Goal: Task Accomplishment & Management: Use online tool/utility

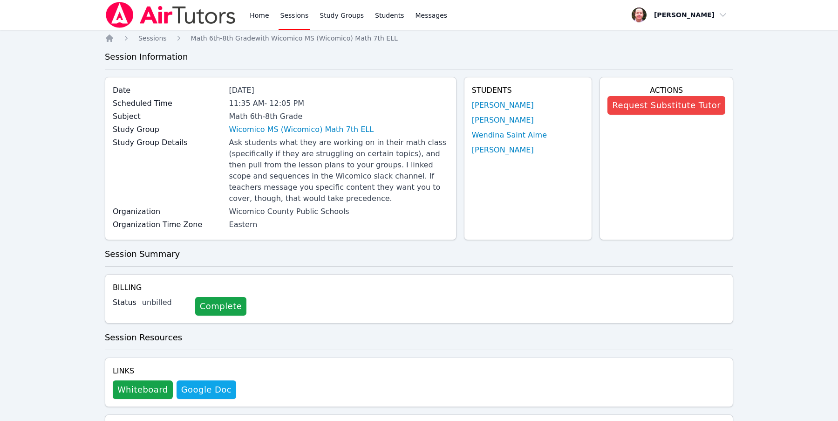
scroll to position [483, 0]
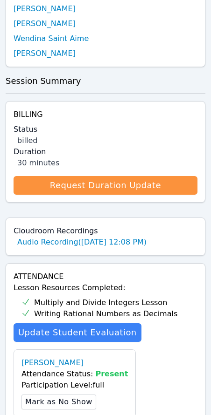
scroll to position [418, 0]
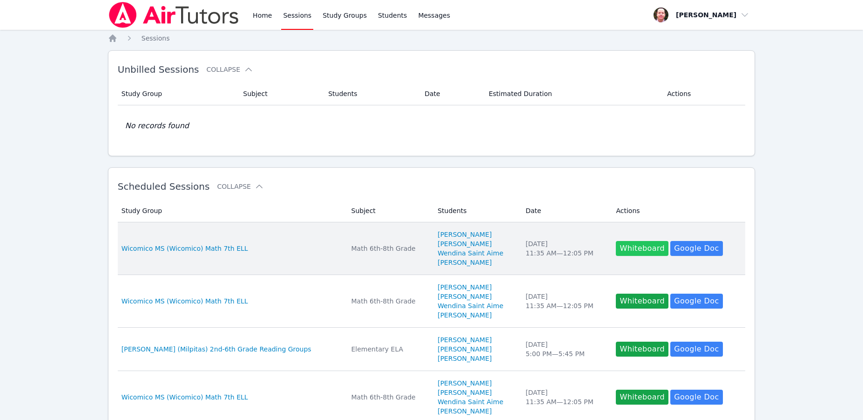
click at [626, 248] on button "Whiteboard" at bounding box center [642, 248] width 53 height 15
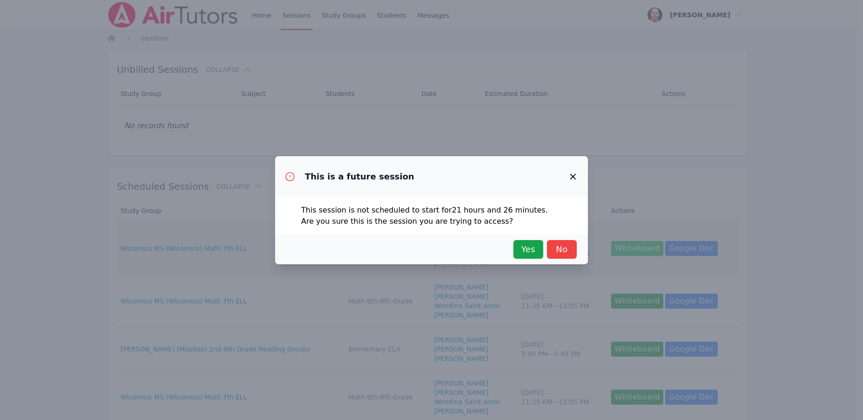
scroll to position [245, 0]
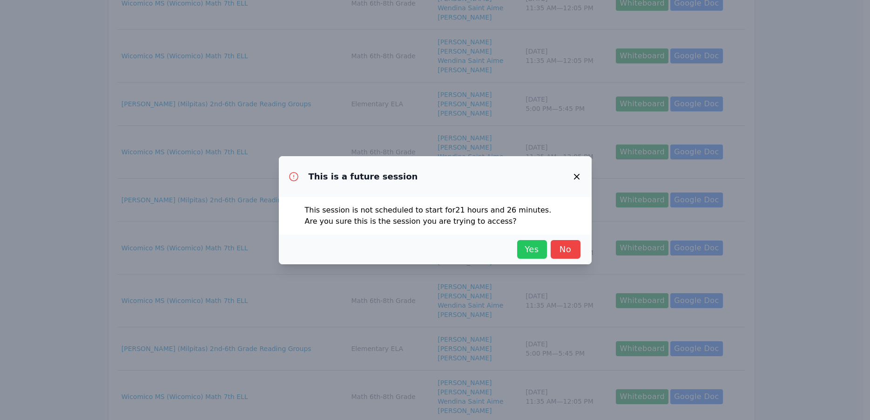
click at [538, 249] on span "Yes" at bounding box center [532, 249] width 20 height 13
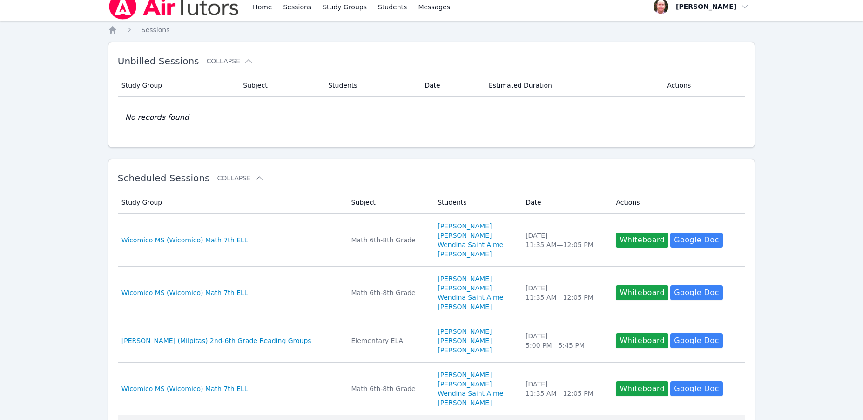
scroll to position [0, 0]
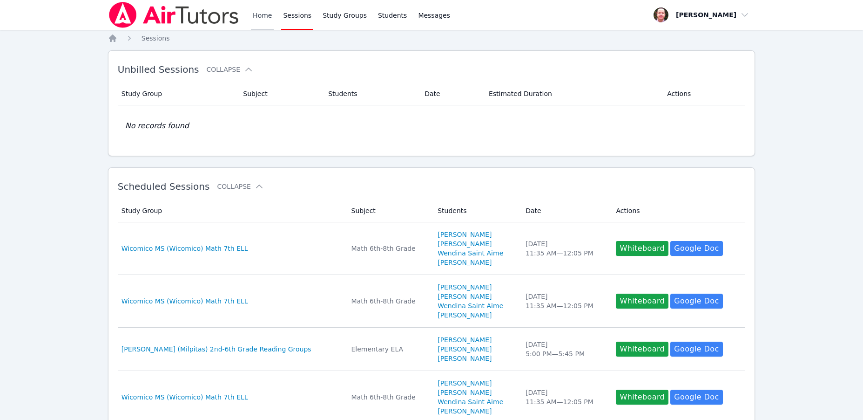
click at [258, 15] on link "Home" at bounding box center [262, 15] width 23 height 30
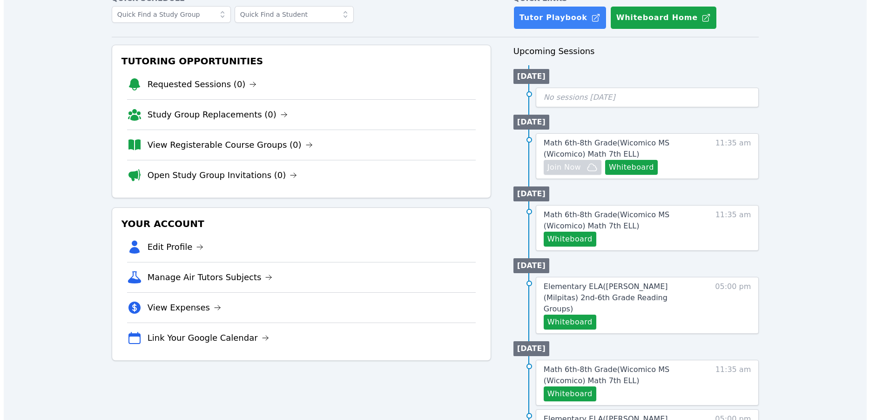
scroll to position [56, 0]
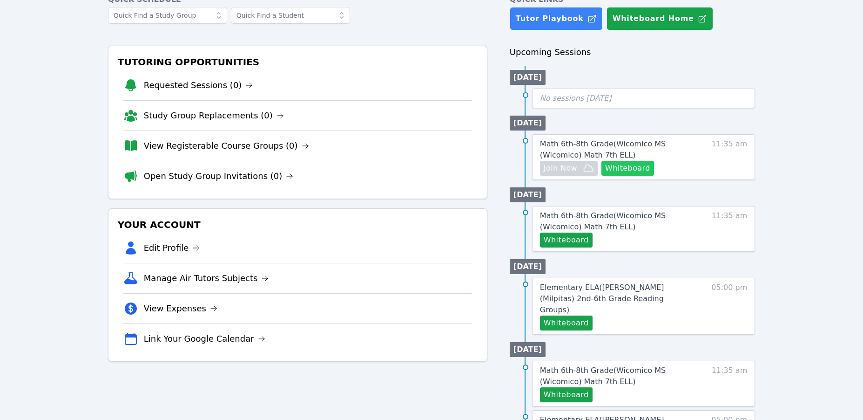
click at [626, 165] on button "Whiteboard" at bounding box center [628, 168] width 53 height 15
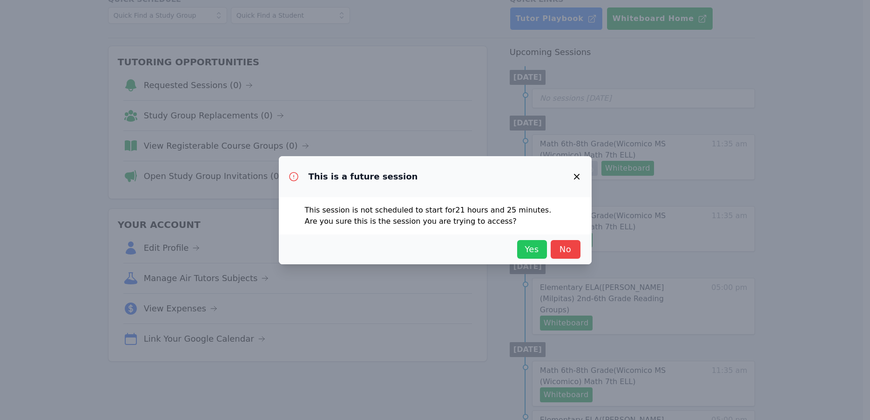
click at [536, 247] on span "Yes" at bounding box center [532, 249] width 20 height 13
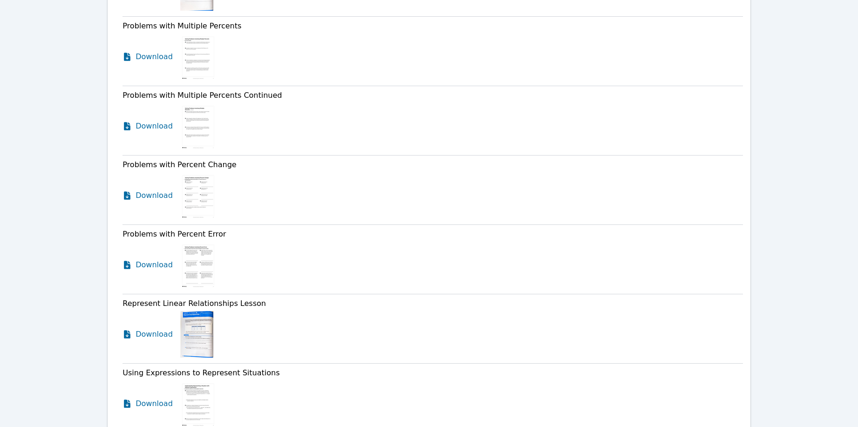
scroll to position [587, 0]
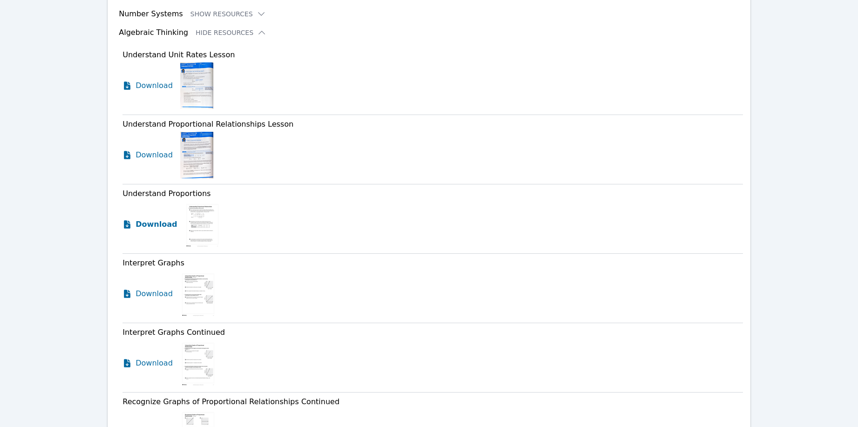
click at [128, 221] on icon at bounding box center [129, 222] width 3 height 3
click at [127, 150] on icon at bounding box center [126, 154] width 9 height 9
click at [128, 81] on icon at bounding box center [126, 85] width 9 height 9
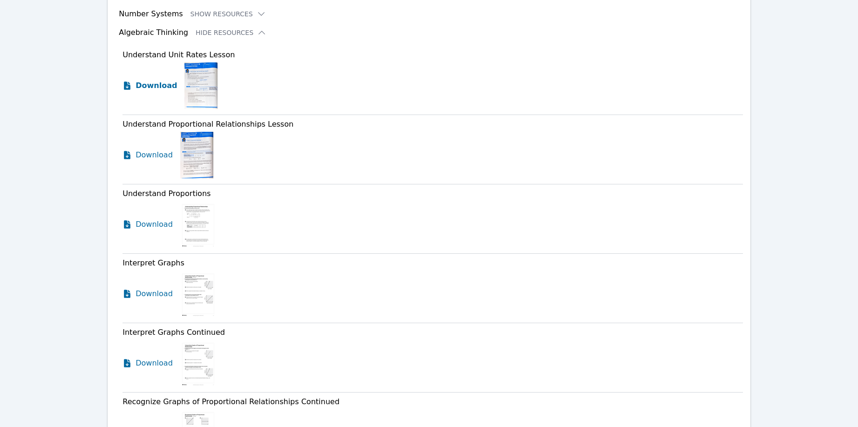
click at [128, 81] on icon at bounding box center [126, 85] width 9 height 9
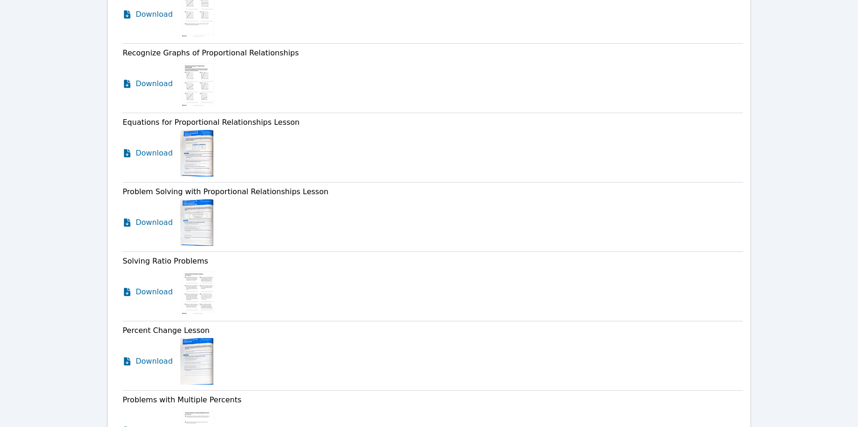
scroll to position [1006, 0]
click at [128, 286] on icon at bounding box center [127, 290] width 7 height 8
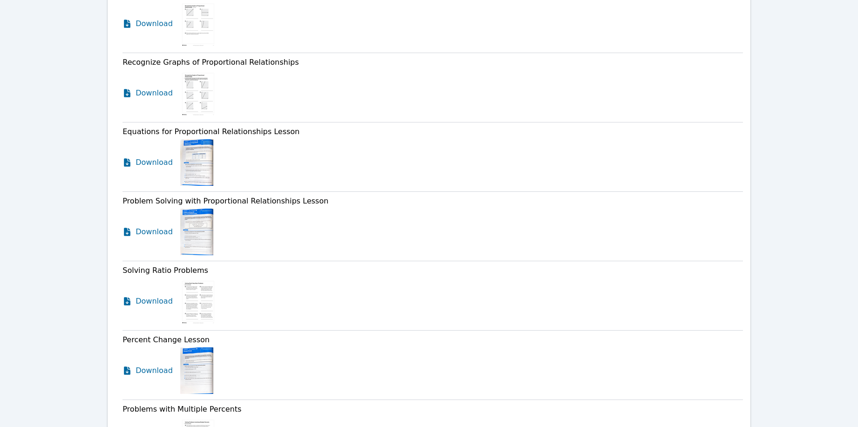
scroll to position [995, 0]
click at [127, 228] on icon at bounding box center [126, 232] width 9 height 9
click at [126, 159] on icon at bounding box center [127, 163] width 7 height 8
